Goal: Check status

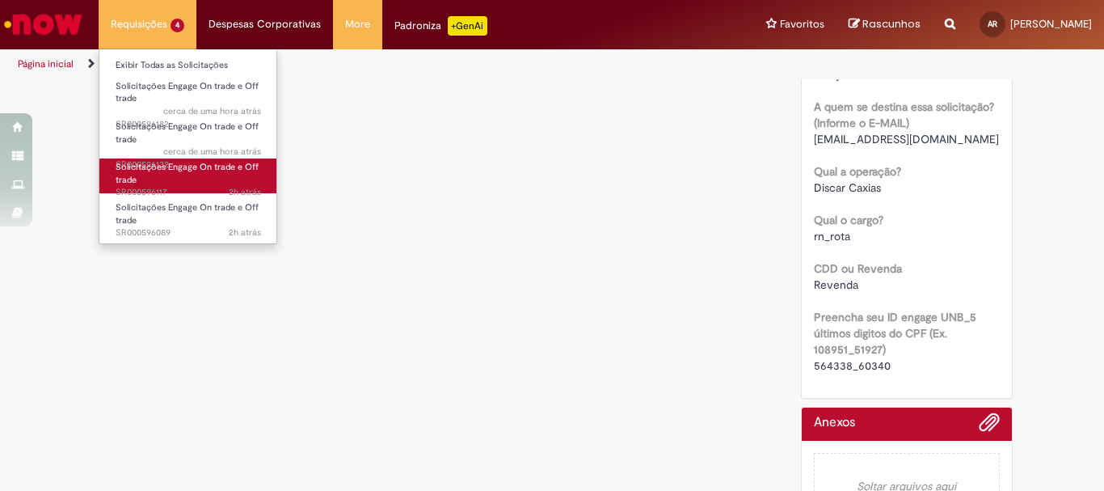
scroll to position [534, 0]
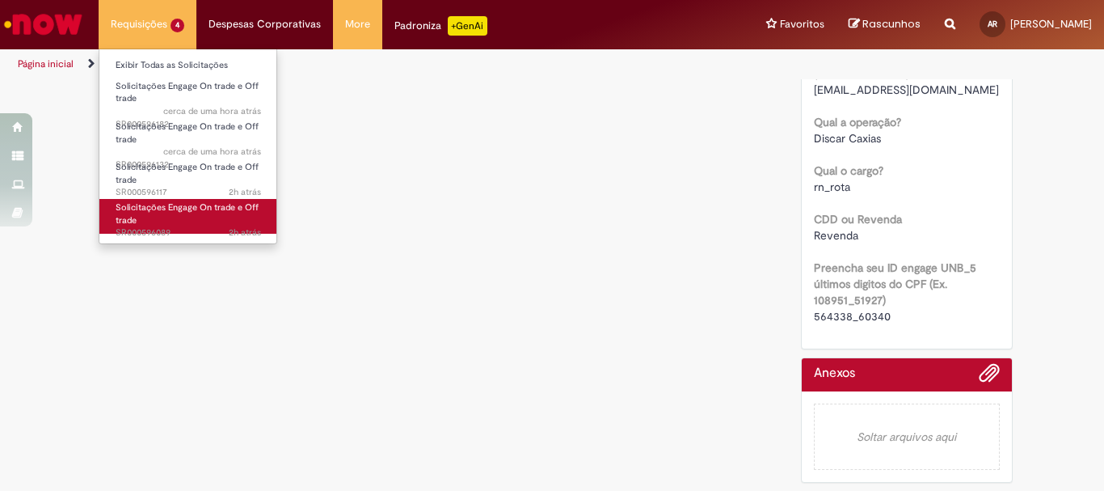
click at [178, 226] on span "2h atrás 2 horas atrás SR000596089" at bounding box center [188, 232] width 145 height 13
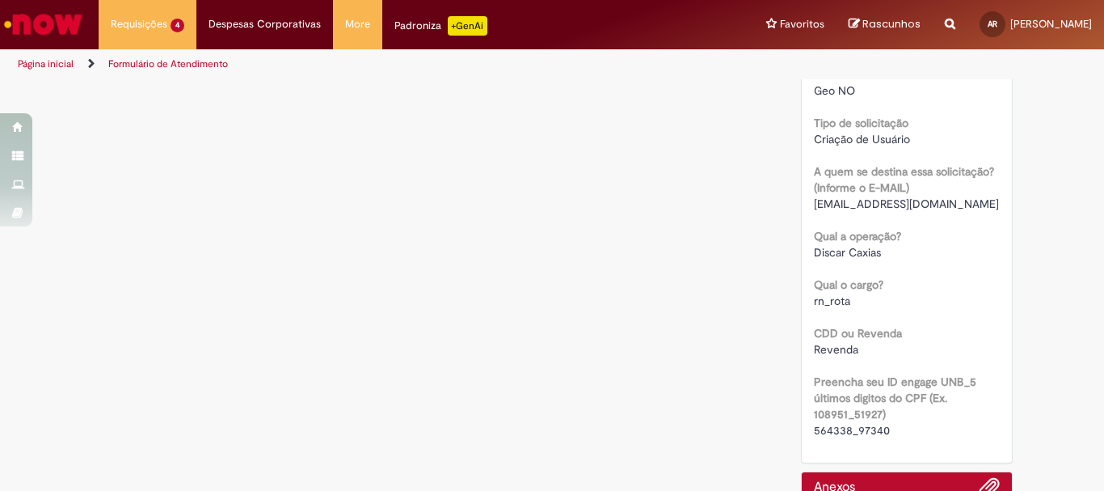
scroll to position [534, 0]
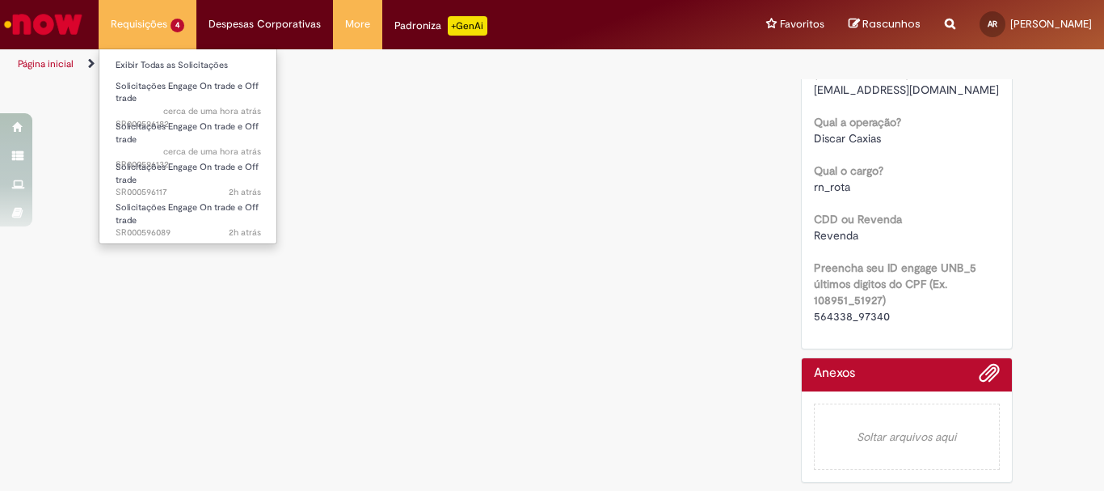
click at [159, 19] on li "Requisições 4 Exibir Todas as Solicitações Solicitações Engage On trade e Off t…" at bounding box center [148, 24] width 98 height 48
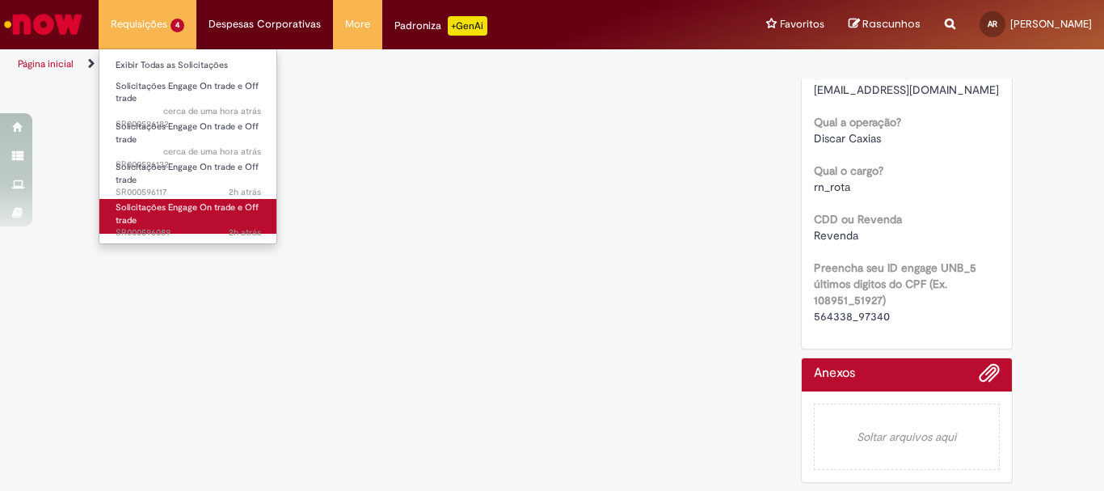
click at [161, 224] on link "Solicitações Engage On trade e Off trade 2h atrás 2 horas atrás SR000596089" at bounding box center [188, 216] width 178 height 35
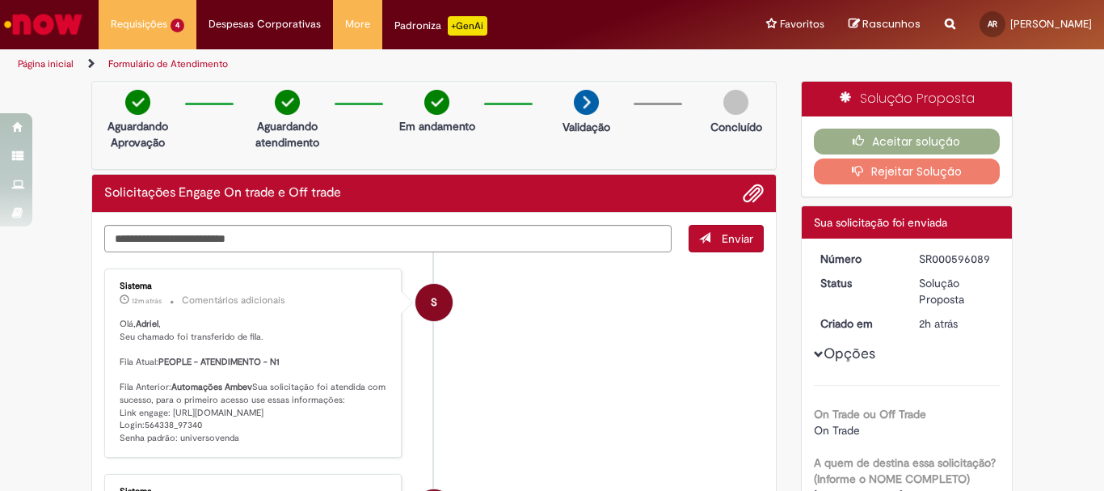
scroll to position [81, 0]
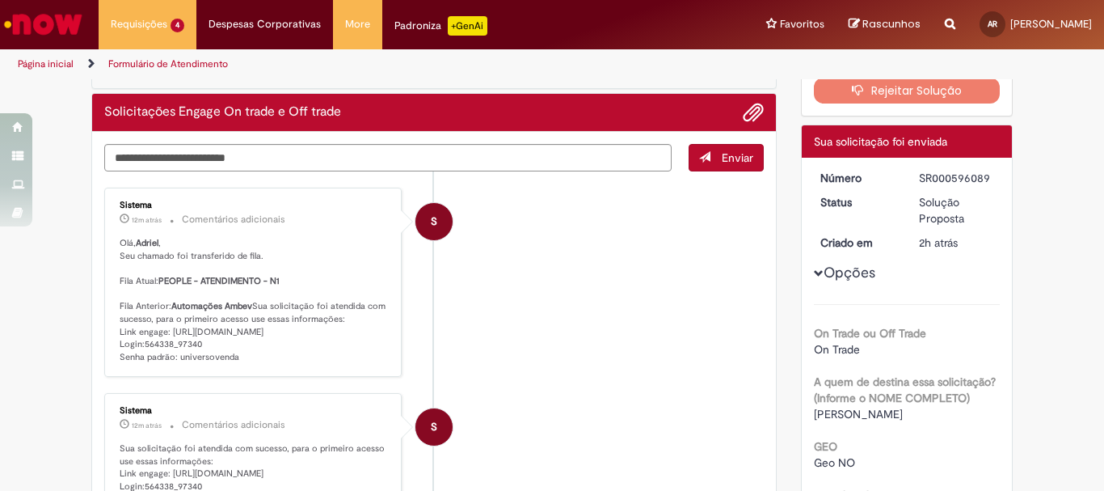
drag, startPoint x: 244, startPoint y: 390, endPoint x: 112, endPoint y: 362, distance: 135.3
click at [112, 362] on div "Sistema 12m atrás 12 minutos atrás Comentários adicionais Olá, Adriel , Seu cha…" at bounding box center [253, 281] width 288 height 179
copy p "Link engage: [URL][DOMAIN_NAME] Login:564338_97340 Senha padrão: universovenda"
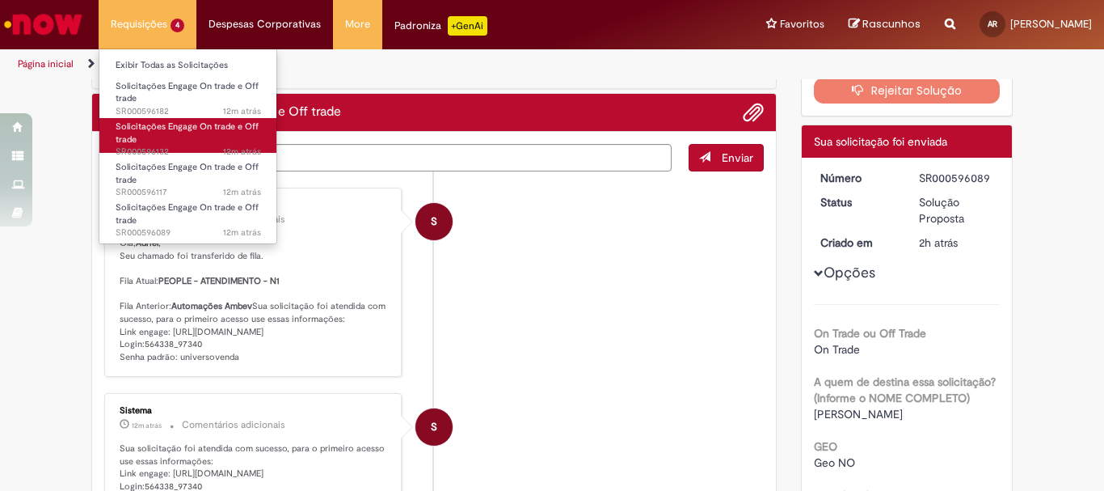
scroll to position [162, 0]
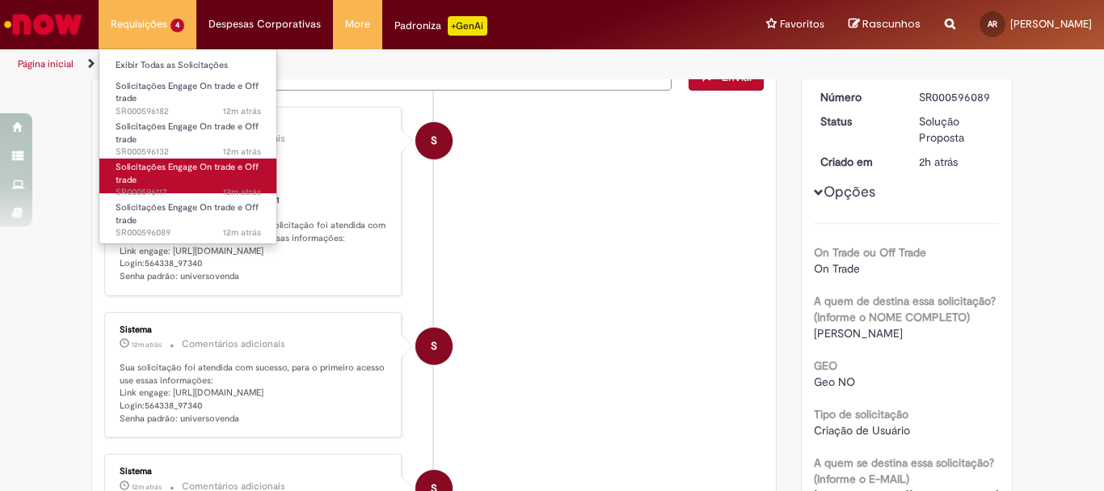
click at [179, 171] on span "Solicitações Engage On trade e Off trade" at bounding box center [187, 173] width 143 height 25
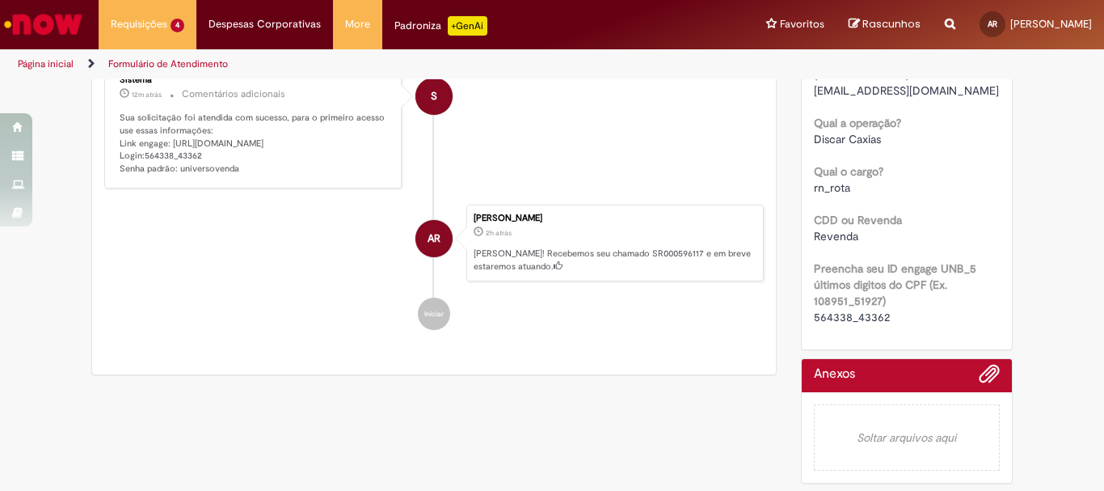
scroll to position [485, 0]
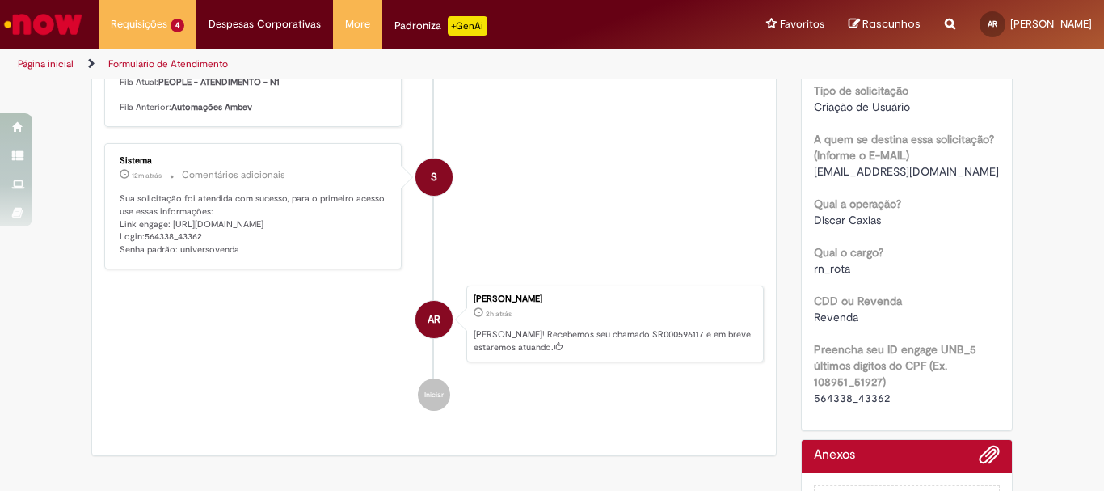
drag, startPoint x: 233, startPoint y: 275, endPoint x: 107, endPoint y: 250, distance: 127.7
click at [109, 250] on div "Sistema 12m atrás 12 minutos atrás Comentários adicionais Sua solicitação foi a…" at bounding box center [253, 206] width 288 height 116
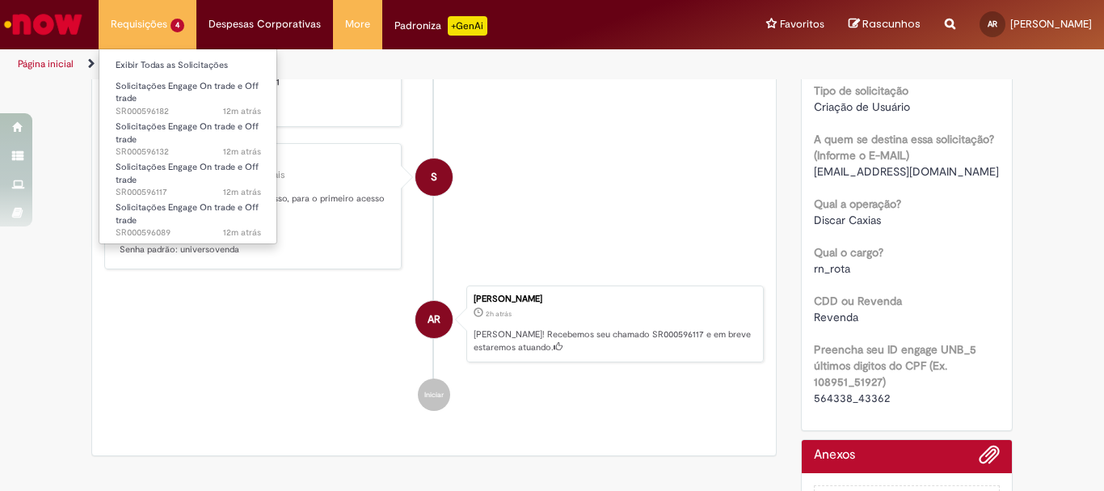
copy p "Link engage: [URL][DOMAIN_NAME] Login:564338_43362 Senha padrão: universovenda"
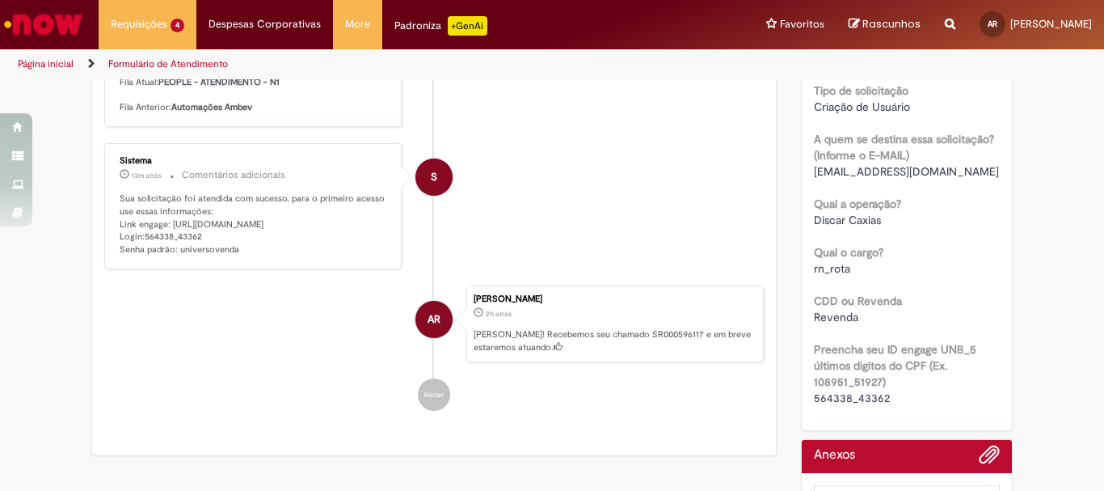
scroll to position [0, 0]
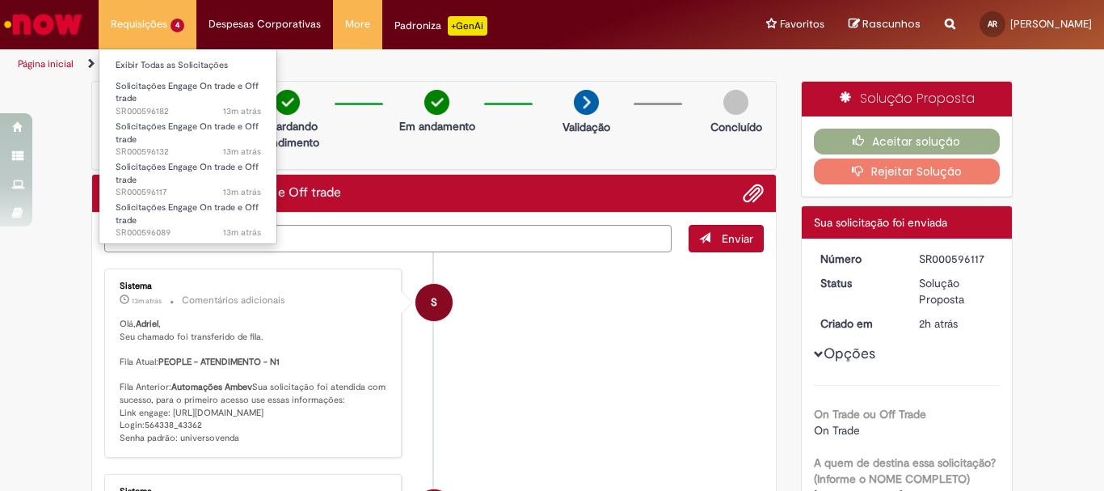
click at [146, 36] on li "Requisições 4 Exibir Todas as Solicitações Solicitações Engage On trade e Off t…" at bounding box center [148, 24] width 98 height 48
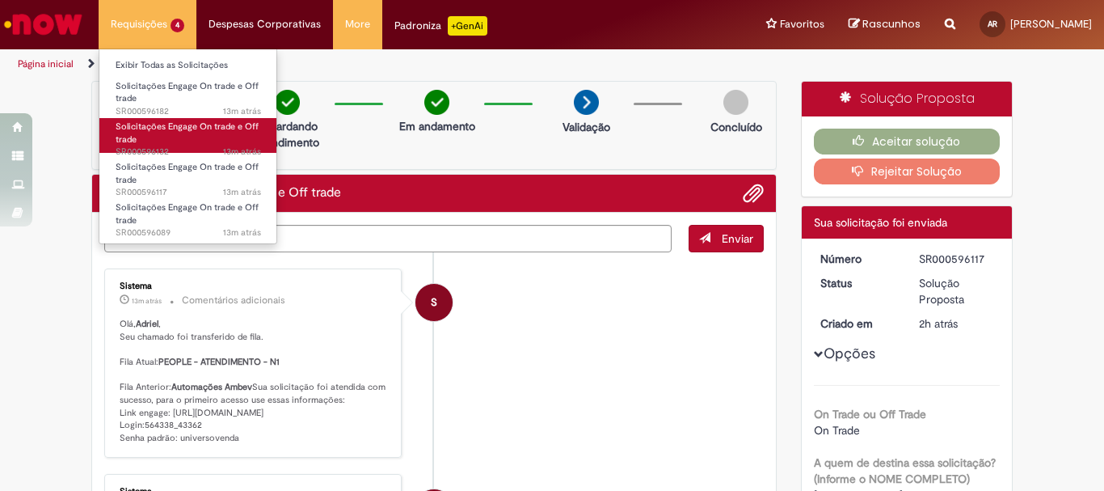
click at [191, 138] on link "Solicitações Engage On trade e Off trade 13m atrás 13 minutos atrás SR000596132" at bounding box center [188, 135] width 178 height 35
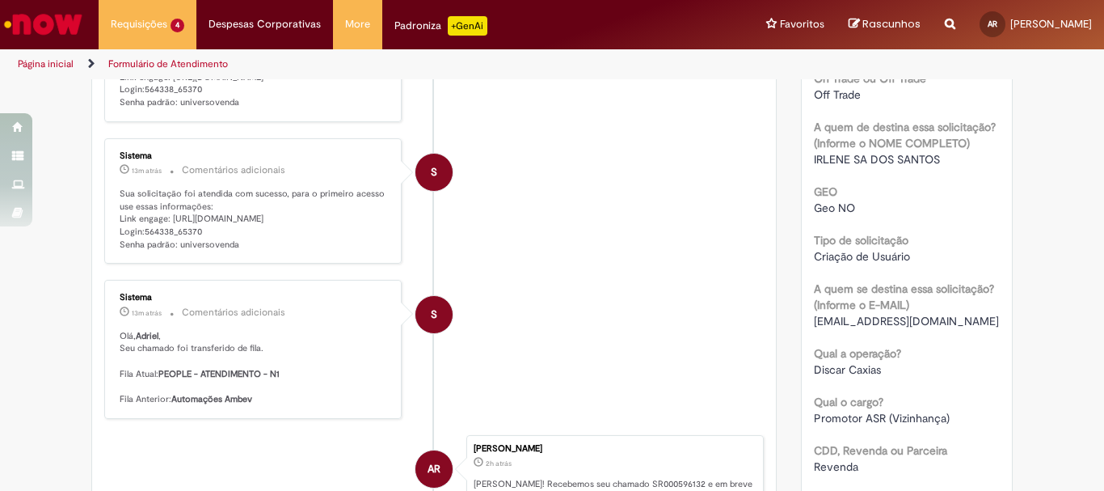
scroll to position [255, 0]
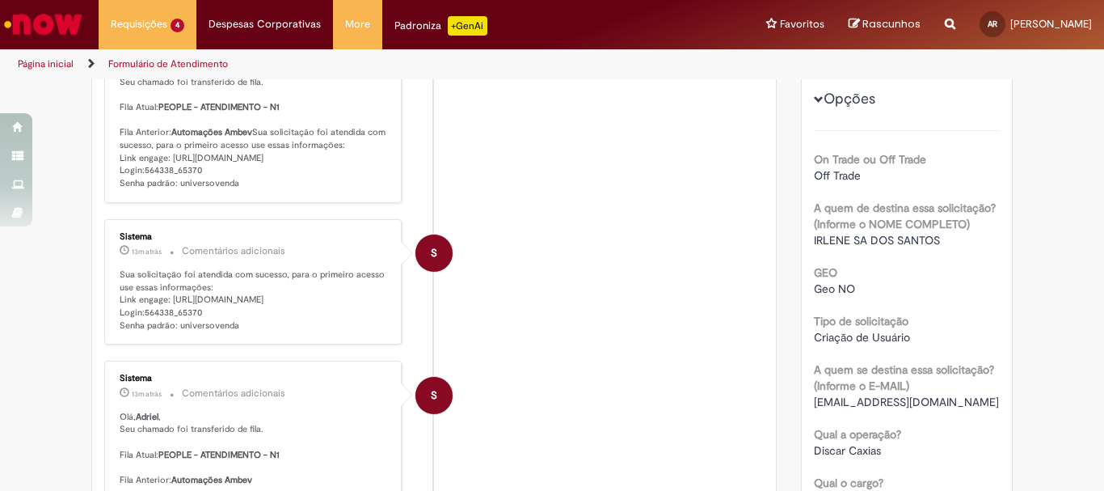
drag, startPoint x: 238, startPoint y: 354, endPoint x: 107, endPoint y: 326, distance: 134.6
click at [109, 326] on div "Sistema 13m atrás 13 minutos atrás Comentários adicionais Sua solicitação foi a…" at bounding box center [253, 282] width 288 height 116
copy p "Link engage: [URL][DOMAIN_NAME] Login:564338_65370 Senha padrão: universovenda"
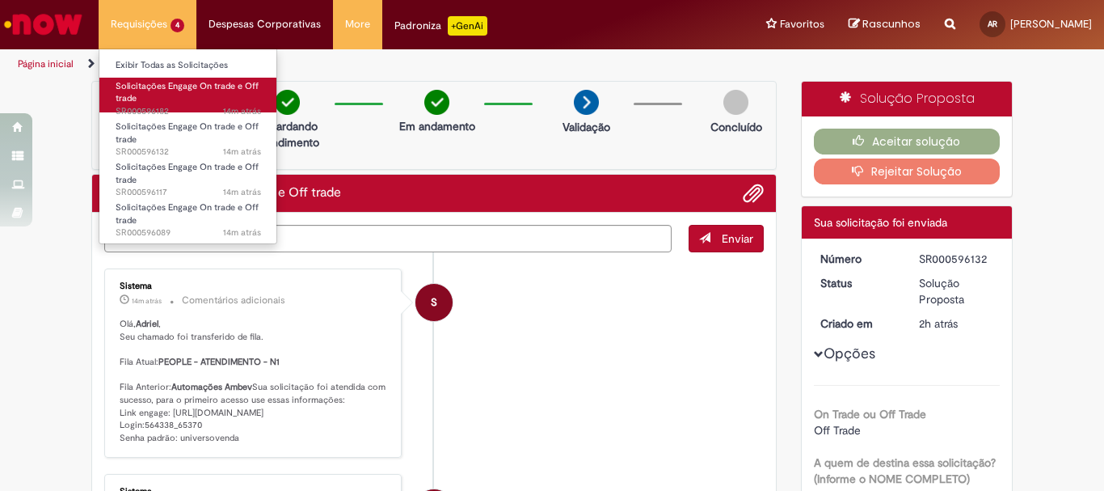
click at [202, 82] on span "Solicitações Engage On trade e Off trade" at bounding box center [187, 92] width 143 height 25
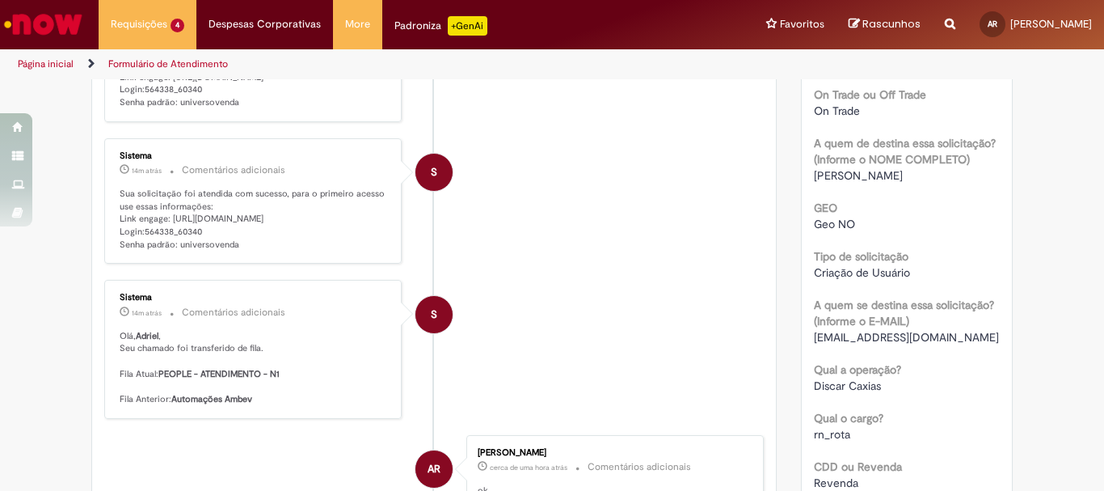
scroll to position [416, 0]
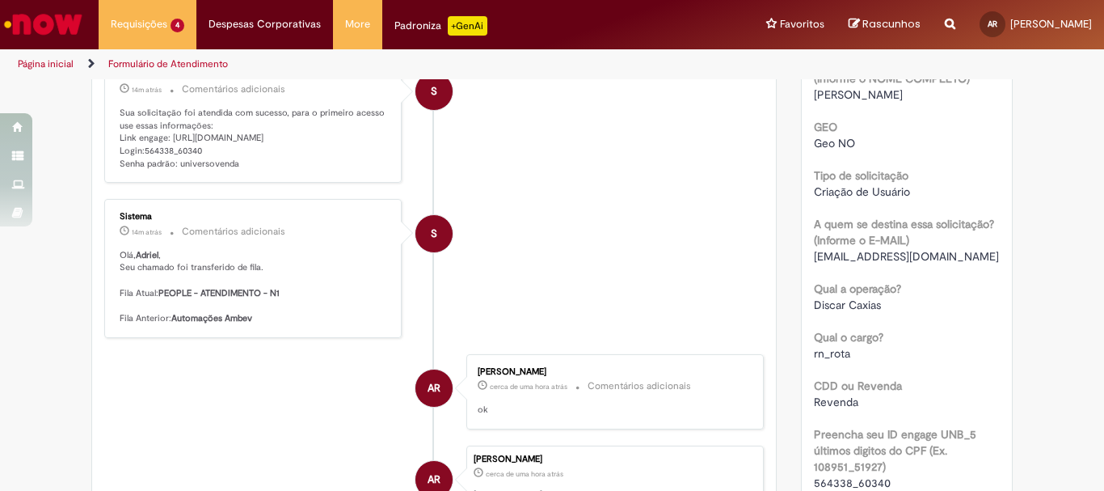
drag, startPoint x: 242, startPoint y: 191, endPoint x: 103, endPoint y: 165, distance: 141.4
click at [109, 165] on div "Sistema 14m atrás 14 minutos atrás Comentários adicionais Sua solicitação foi a…" at bounding box center [253, 120] width 288 height 116
copy p "Link engage: [URL][DOMAIN_NAME] Login:564338_60340 Senha padrão: universovenda"
